Goal: Browse casually

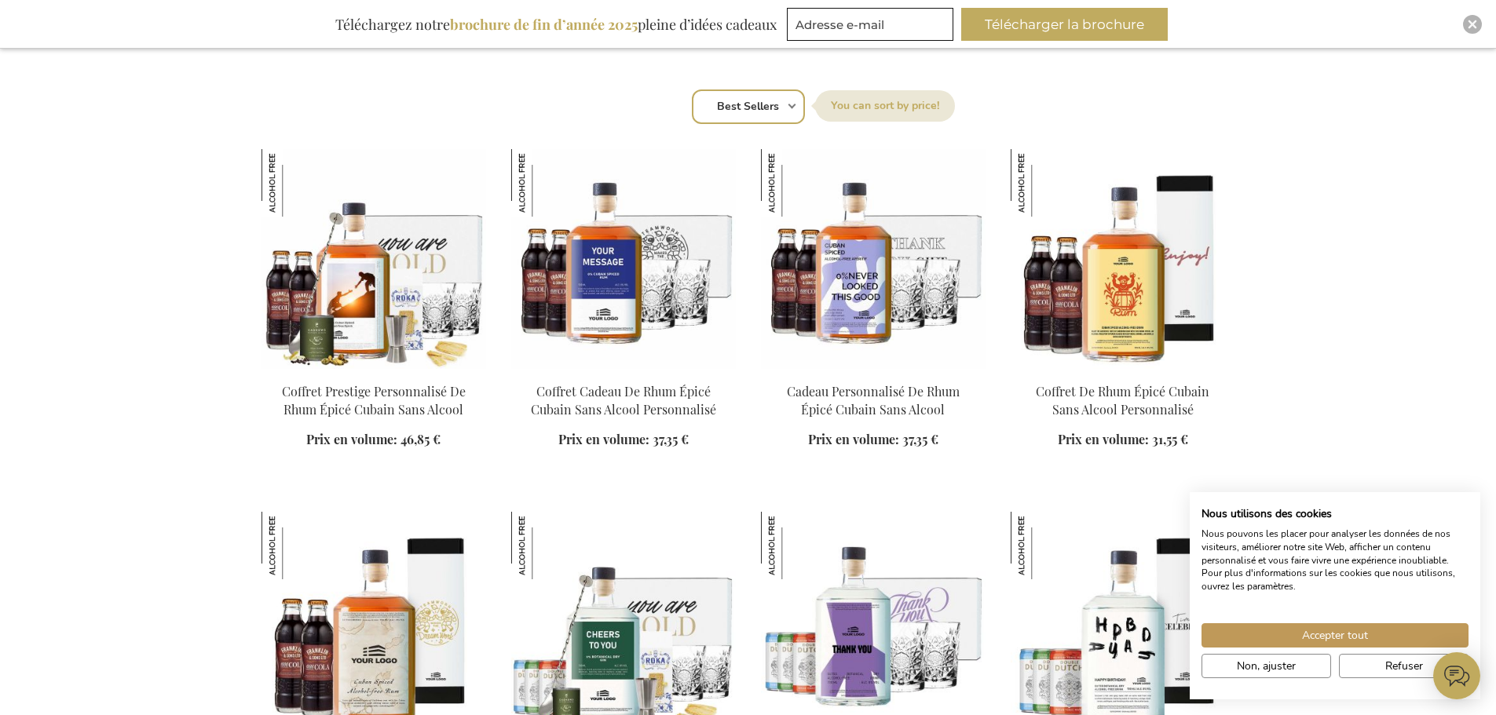
scroll to position [1099, 0]
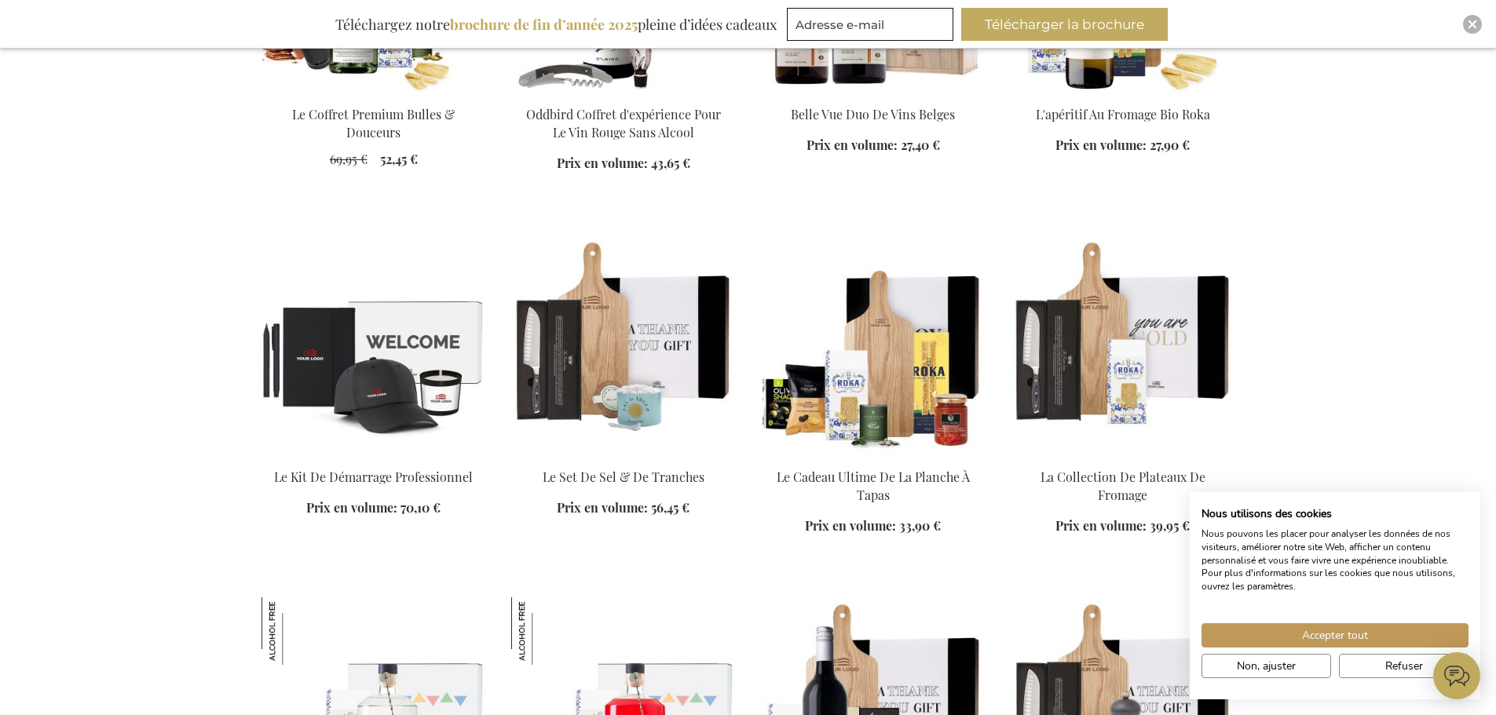
scroll to position [3140, 0]
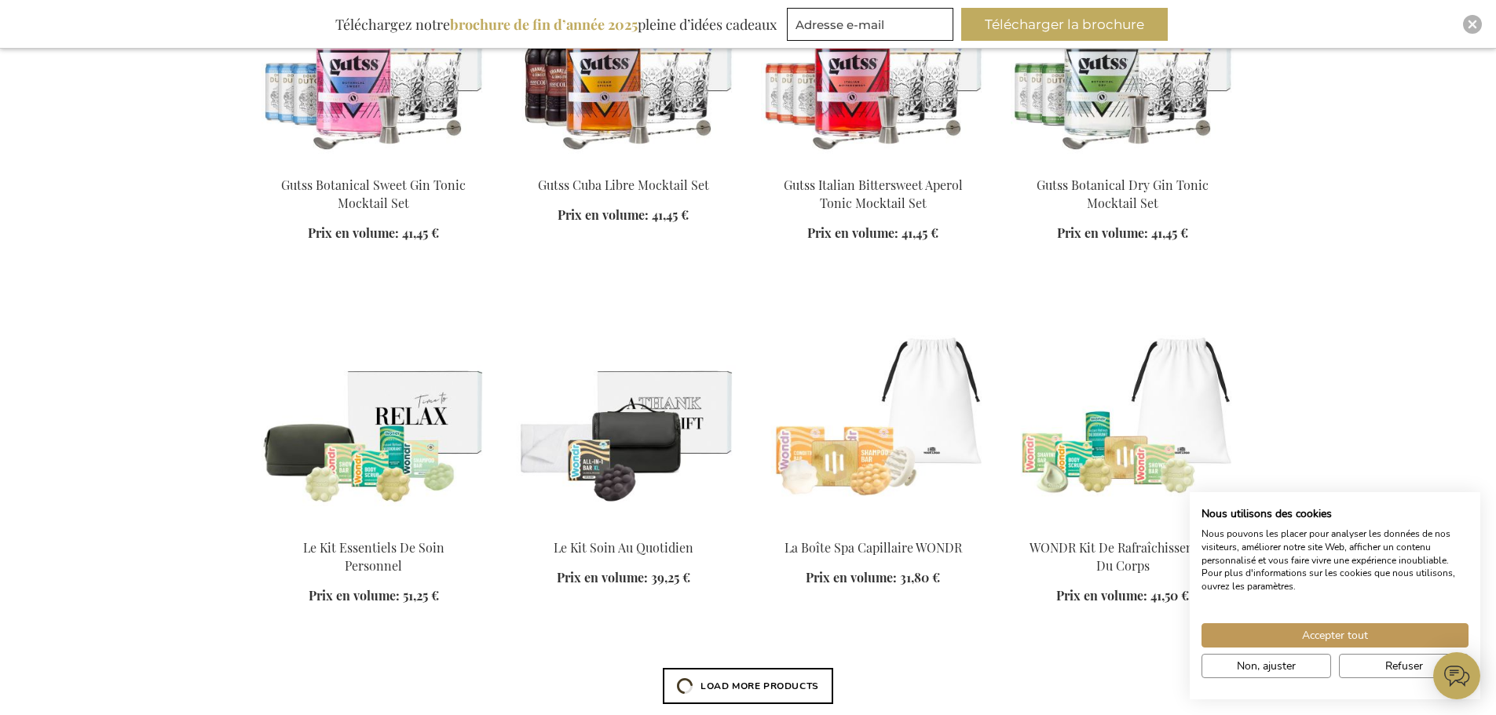
scroll to position [3847, 0]
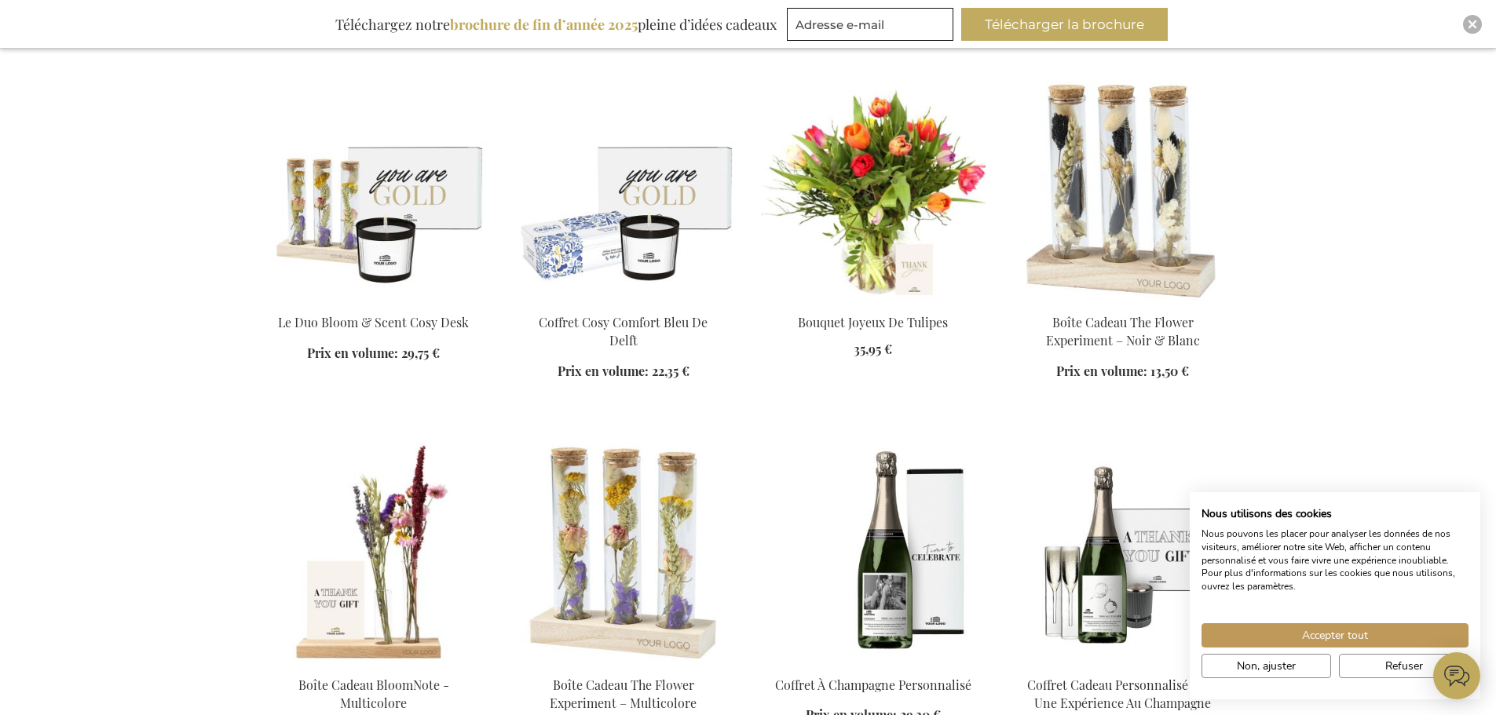
scroll to position [5103, 0]
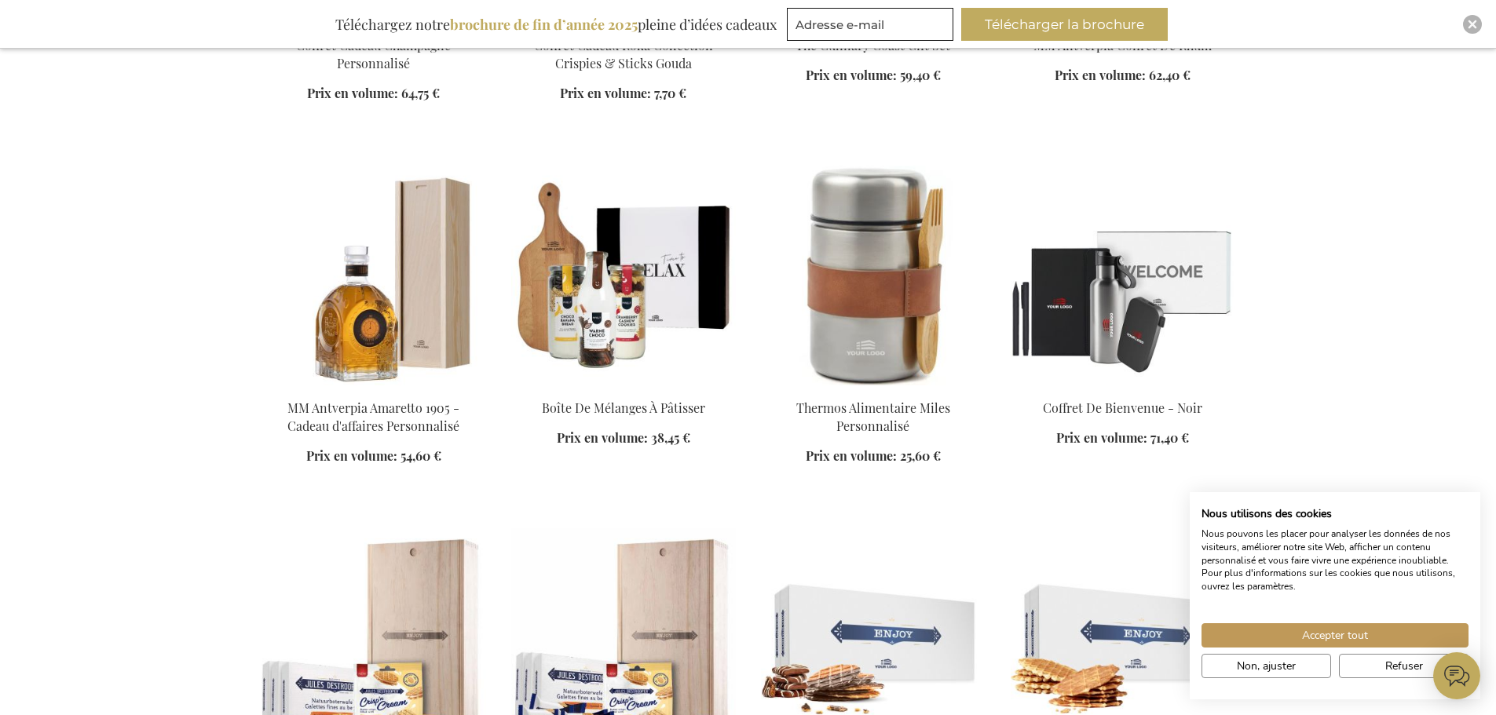
scroll to position [6045, 0]
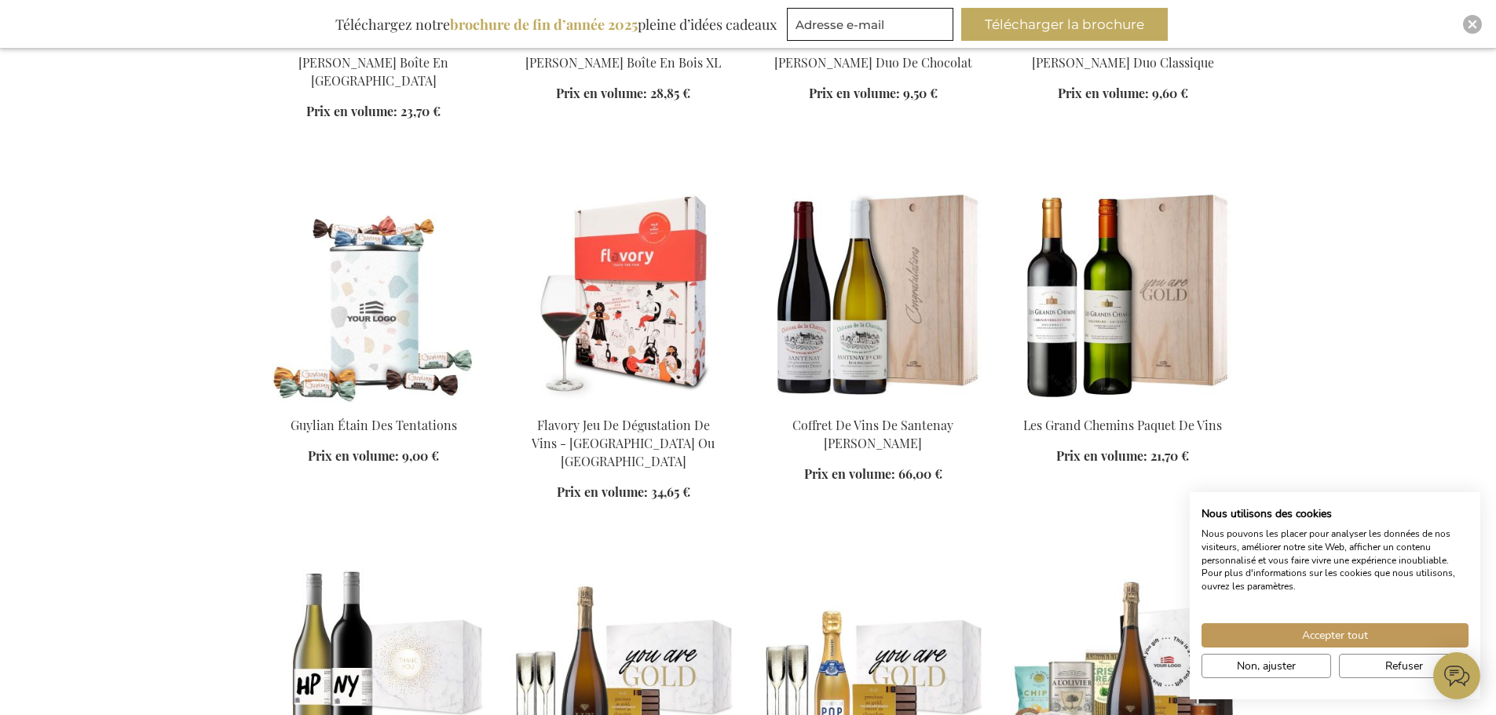
scroll to position [7066, 0]
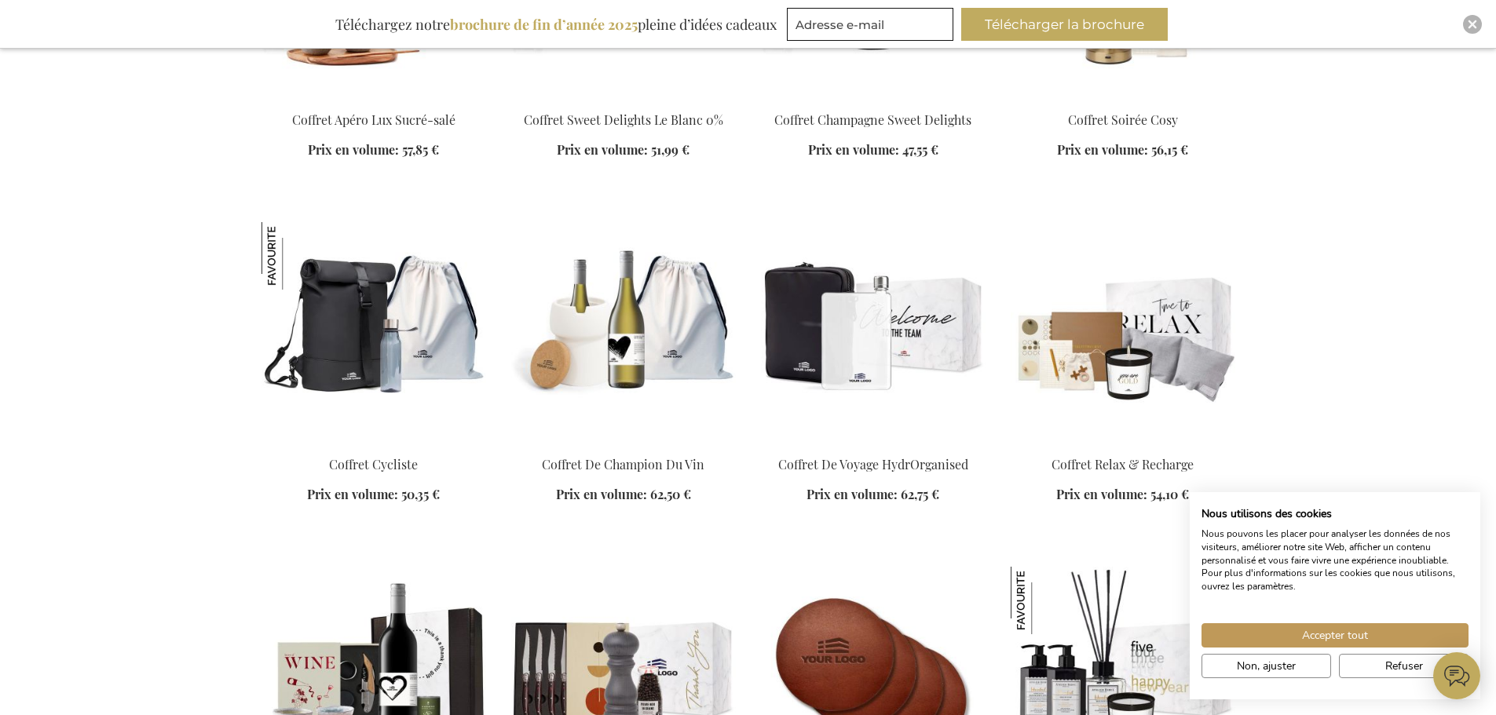
scroll to position [8401, 0]
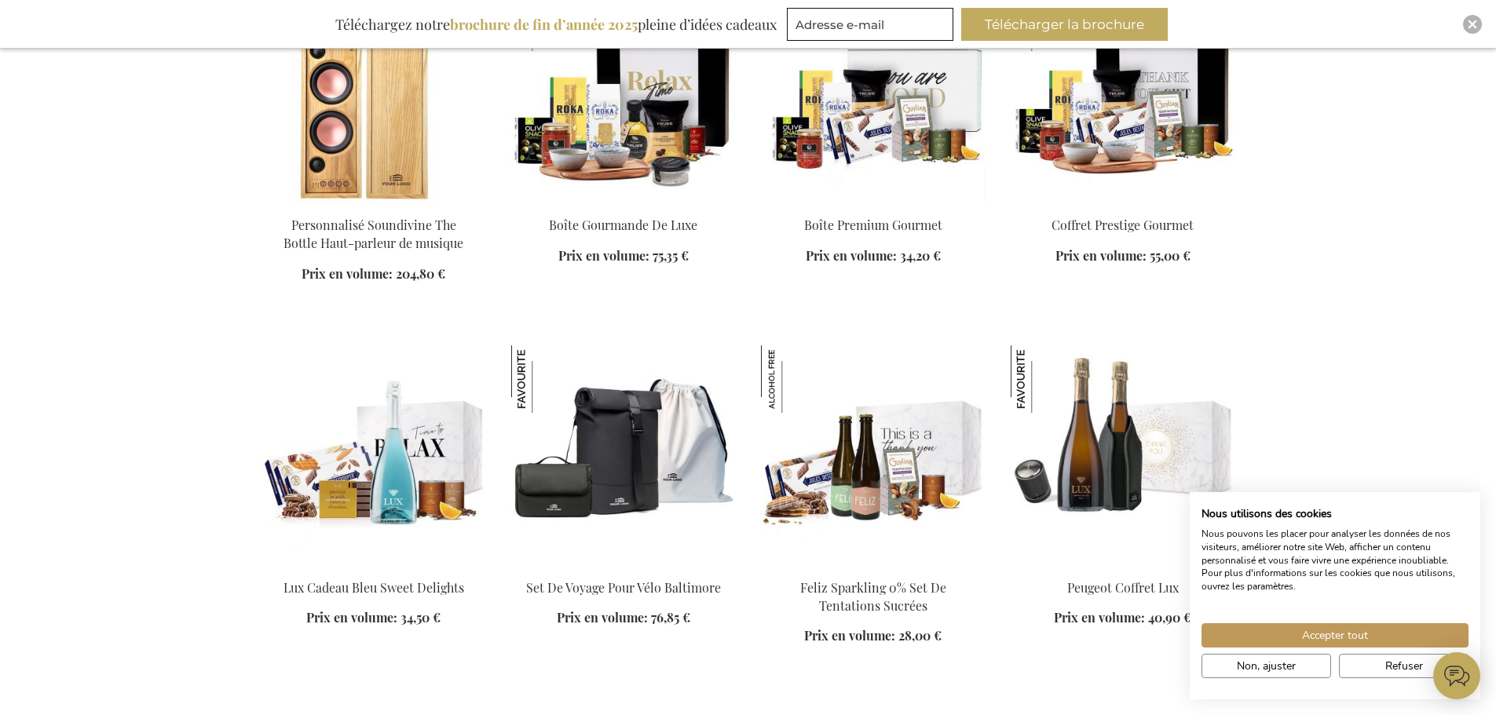
scroll to position [9500, 0]
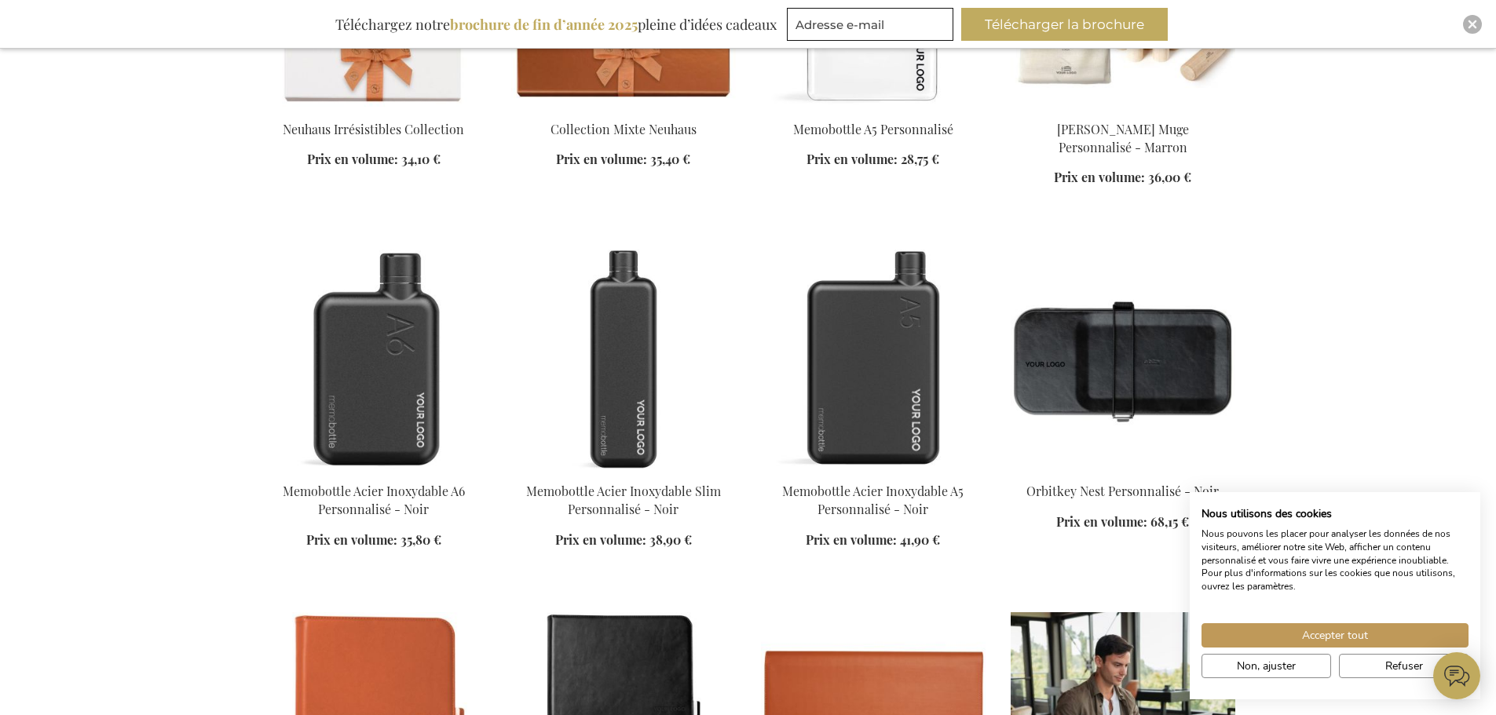
scroll to position [10913, 0]
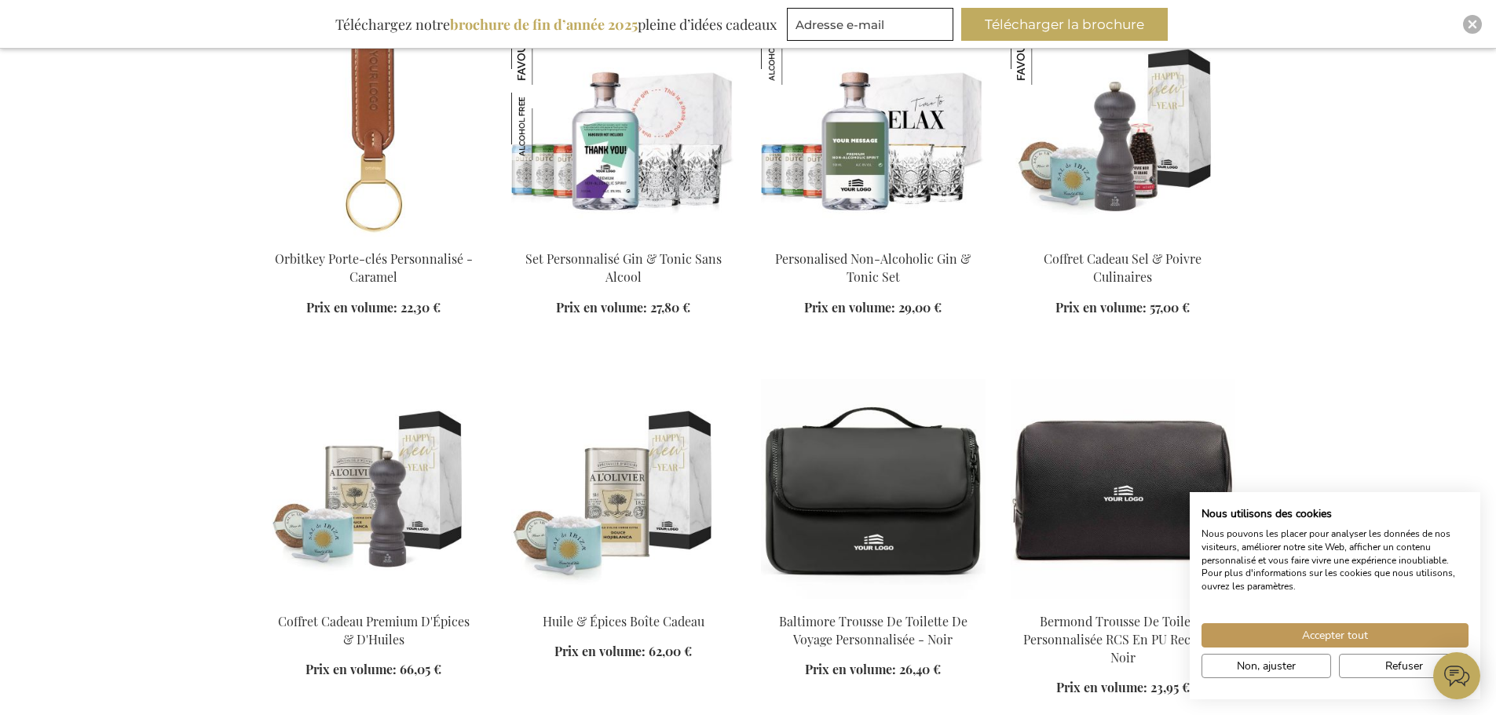
scroll to position [11777, 0]
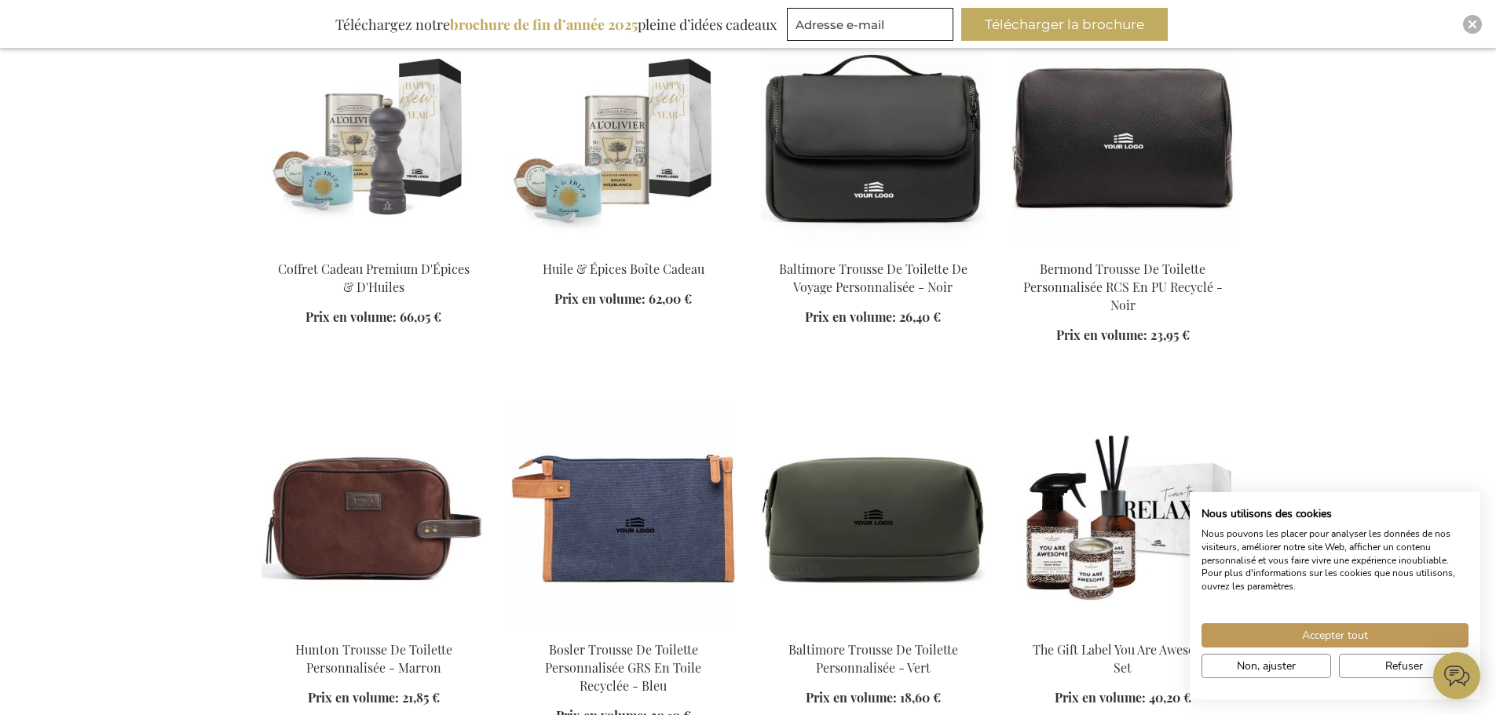
scroll to position [12012, 0]
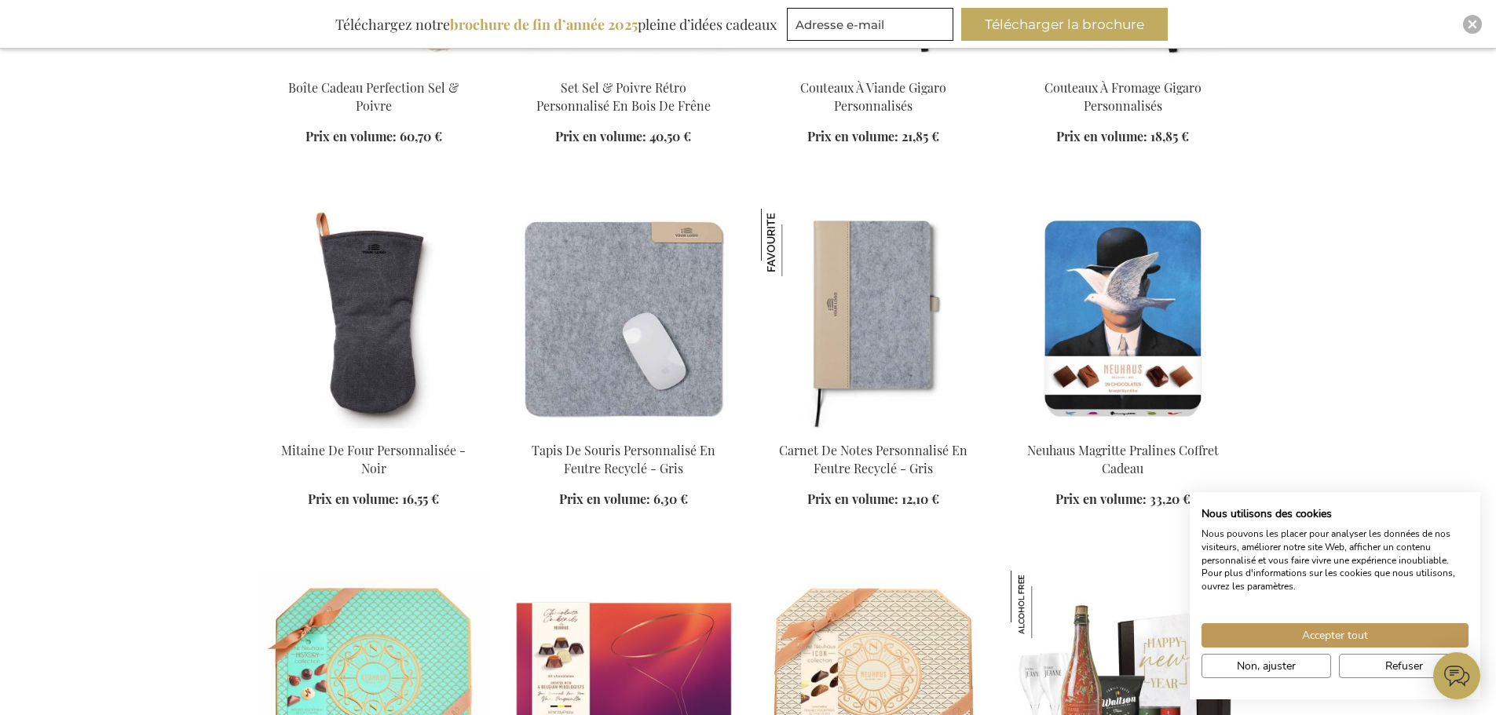
scroll to position [13818, 0]
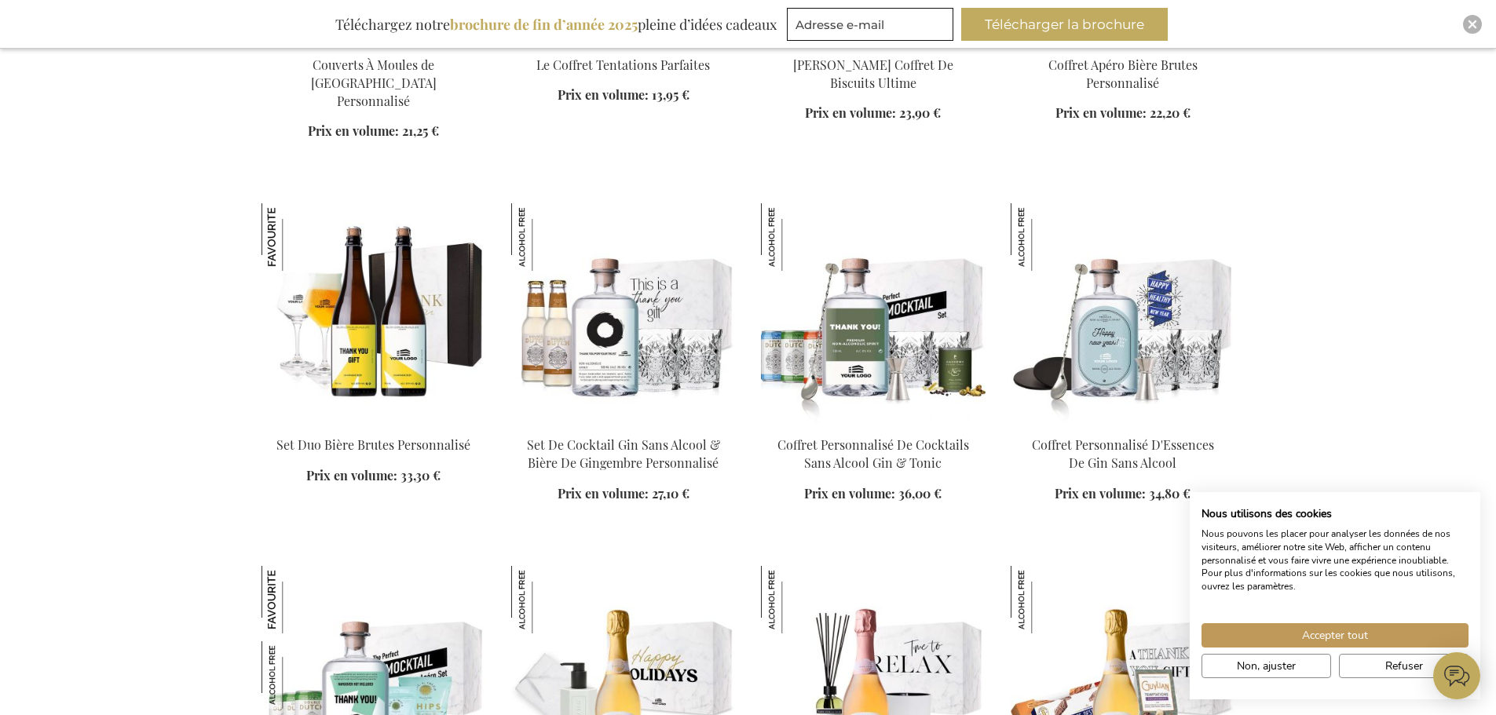
scroll to position [15467, 0]
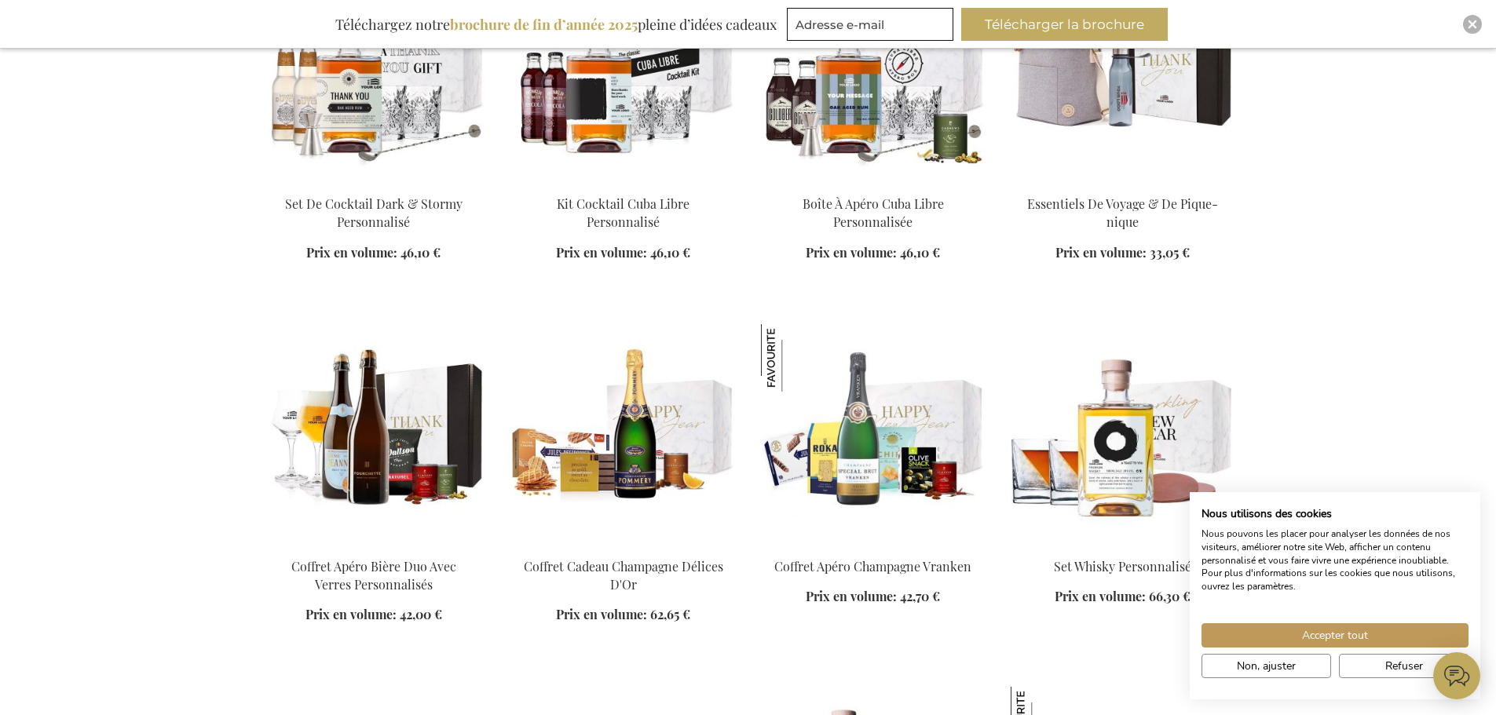
scroll to position [16252, 0]
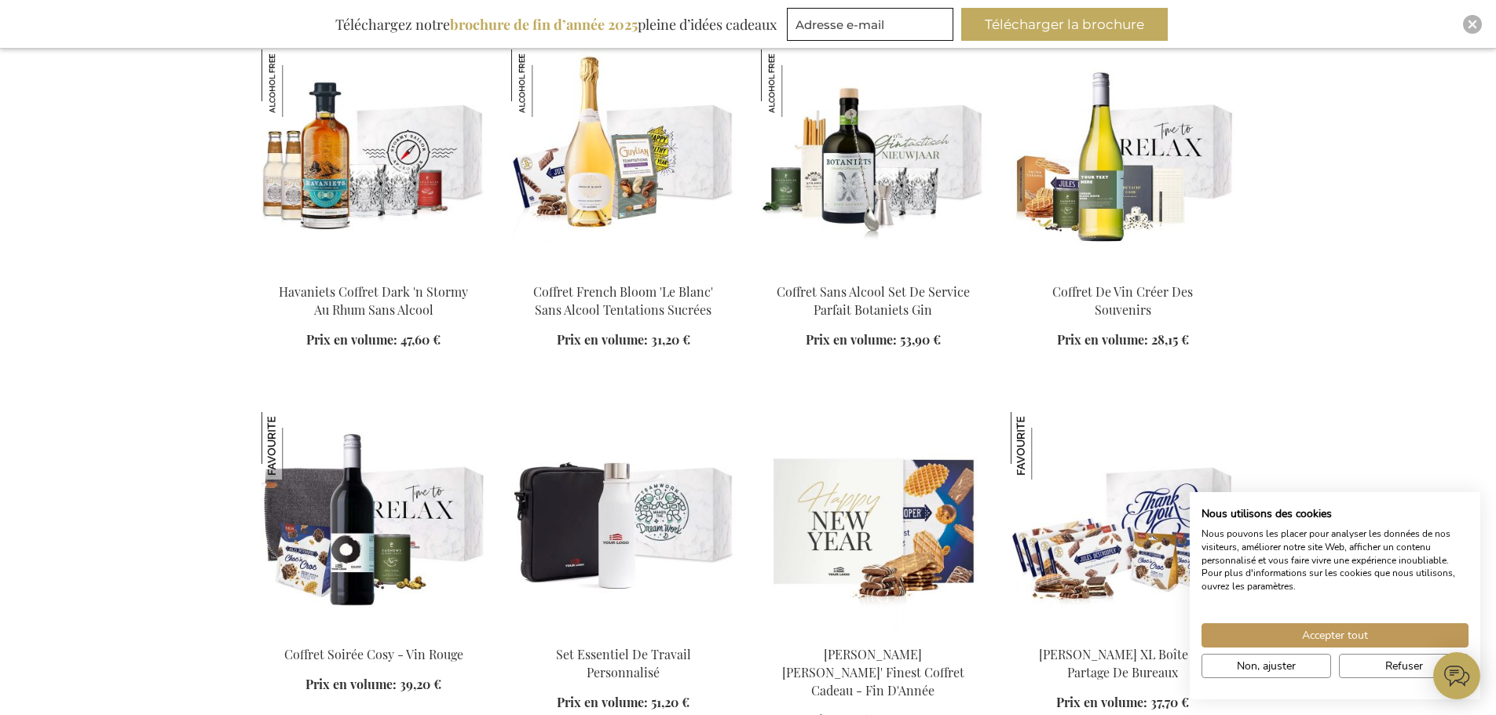
scroll to position [19157, 0]
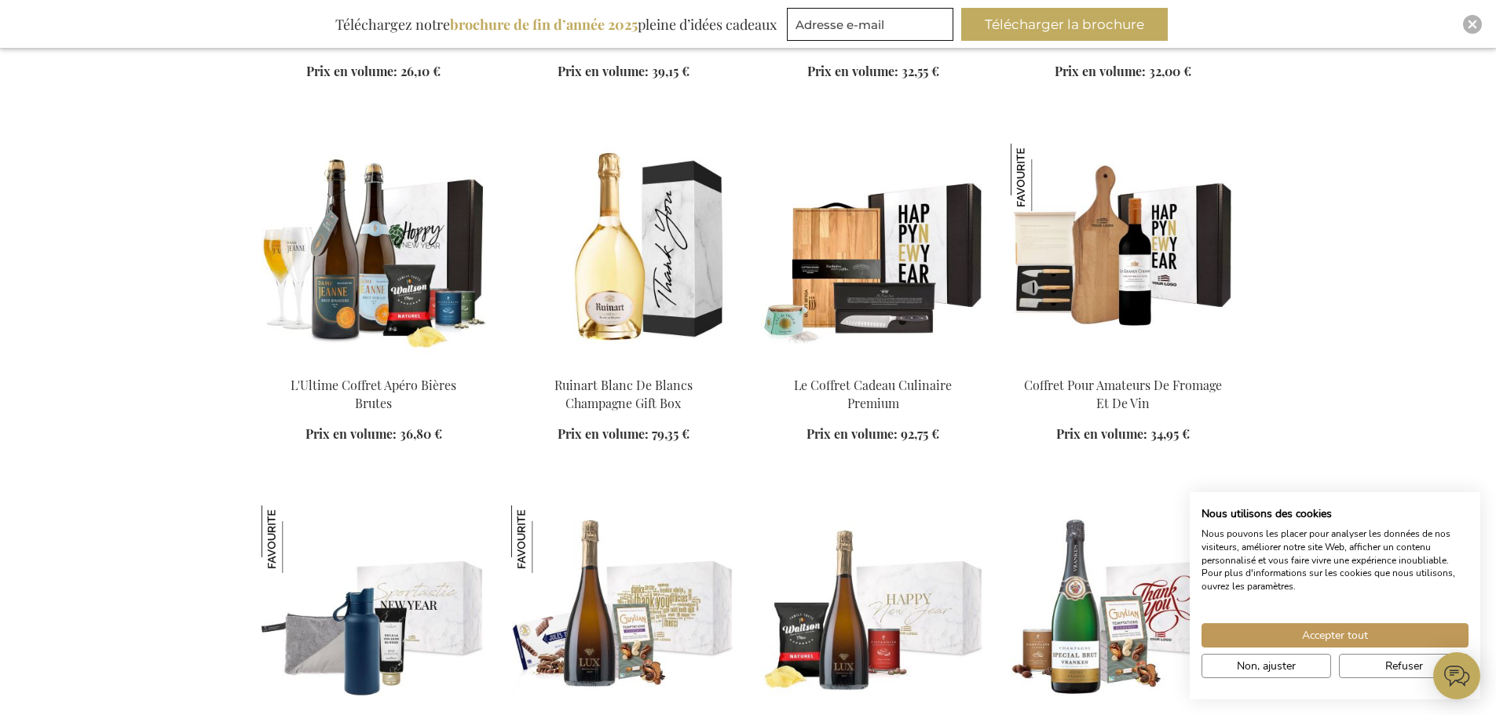
scroll to position [20500, 0]
